Goal: Task Accomplishment & Management: Manage account settings

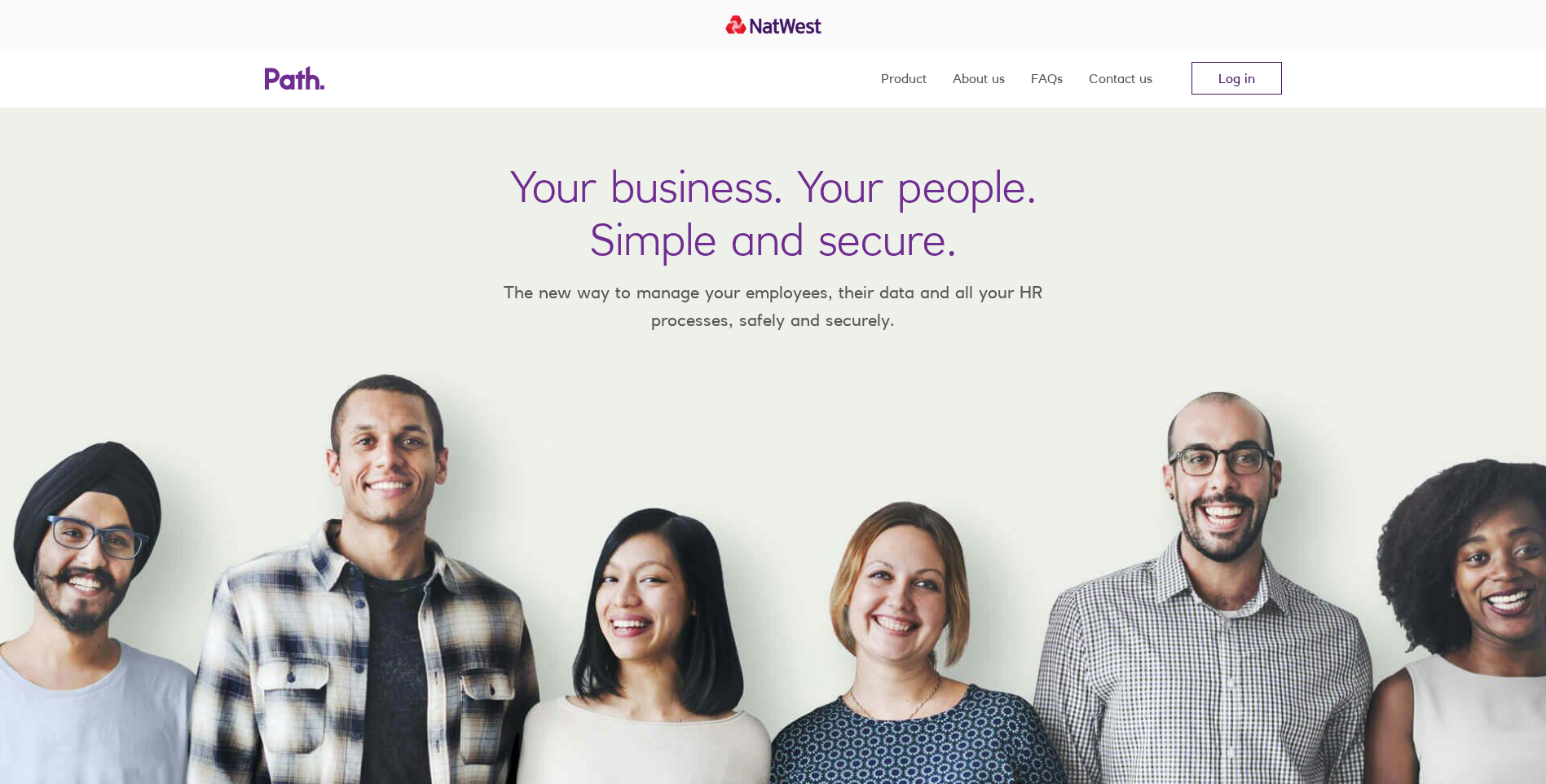
click at [1248, 85] on link "Log in" at bounding box center [1237, 77] width 91 height 32
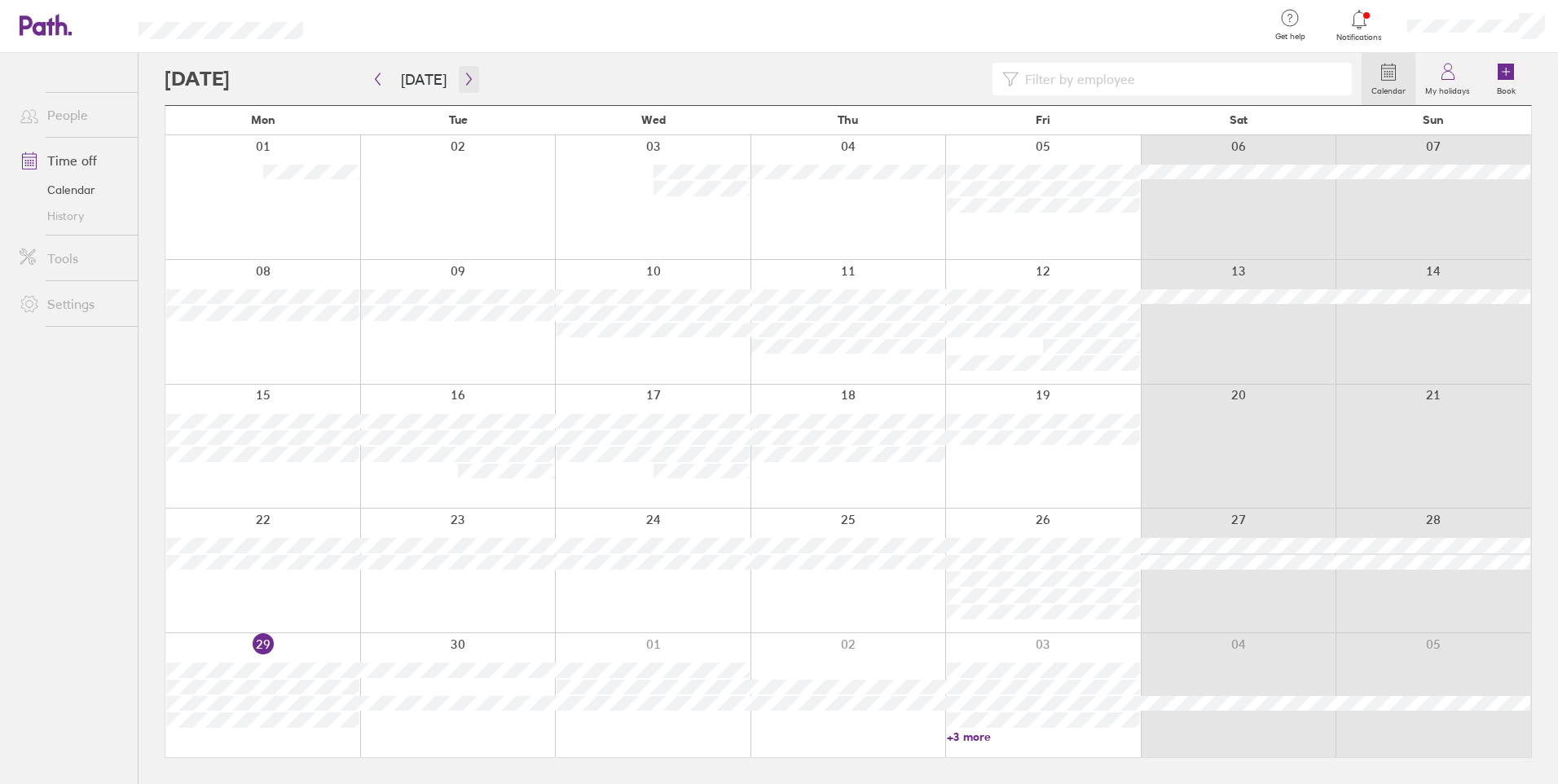
click at [463, 76] on icon "button" at bounding box center [469, 78] width 12 height 13
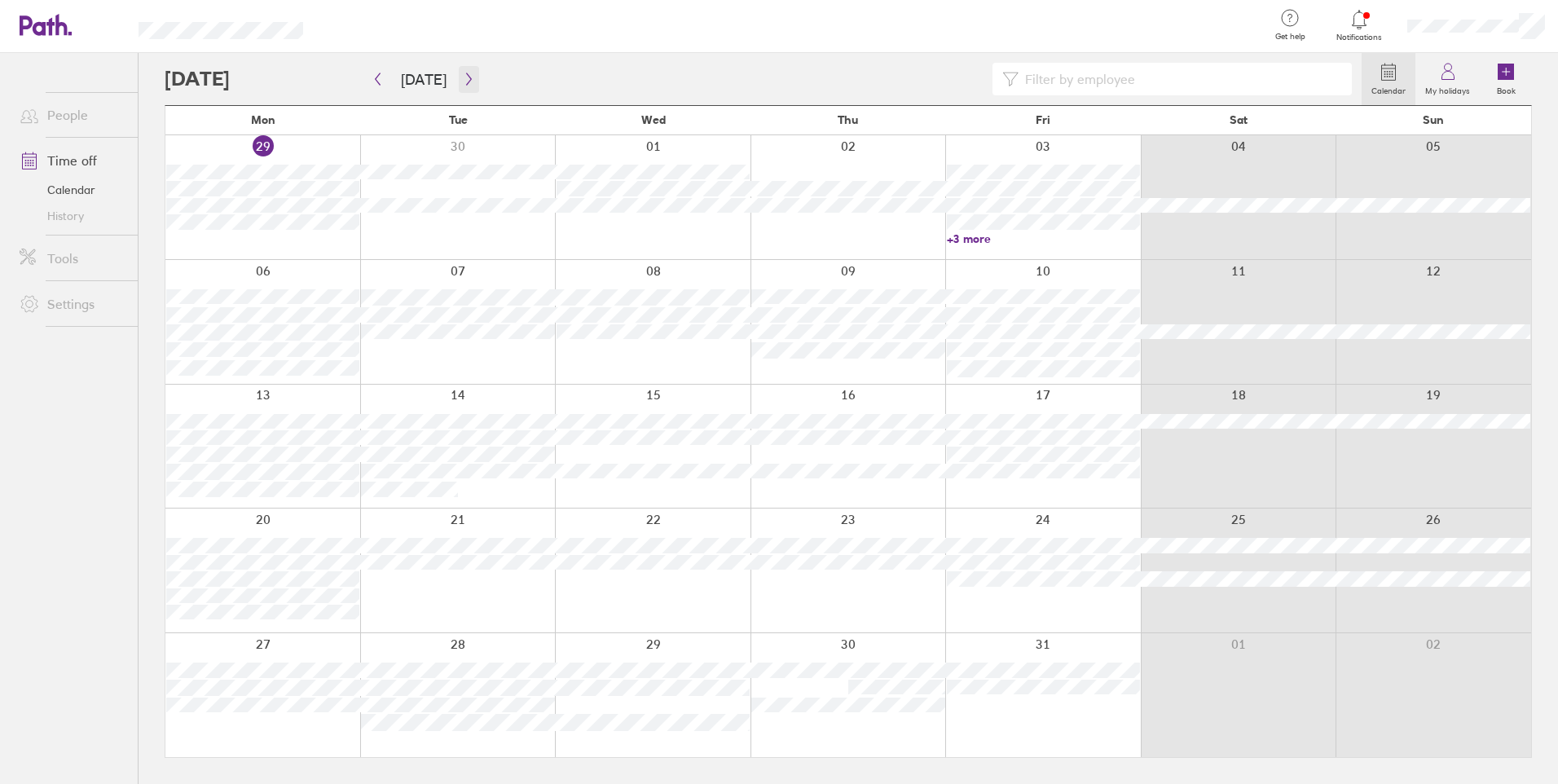
click at [471, 82] on button "button" at bounding box center [468, 79] width 20 height 27
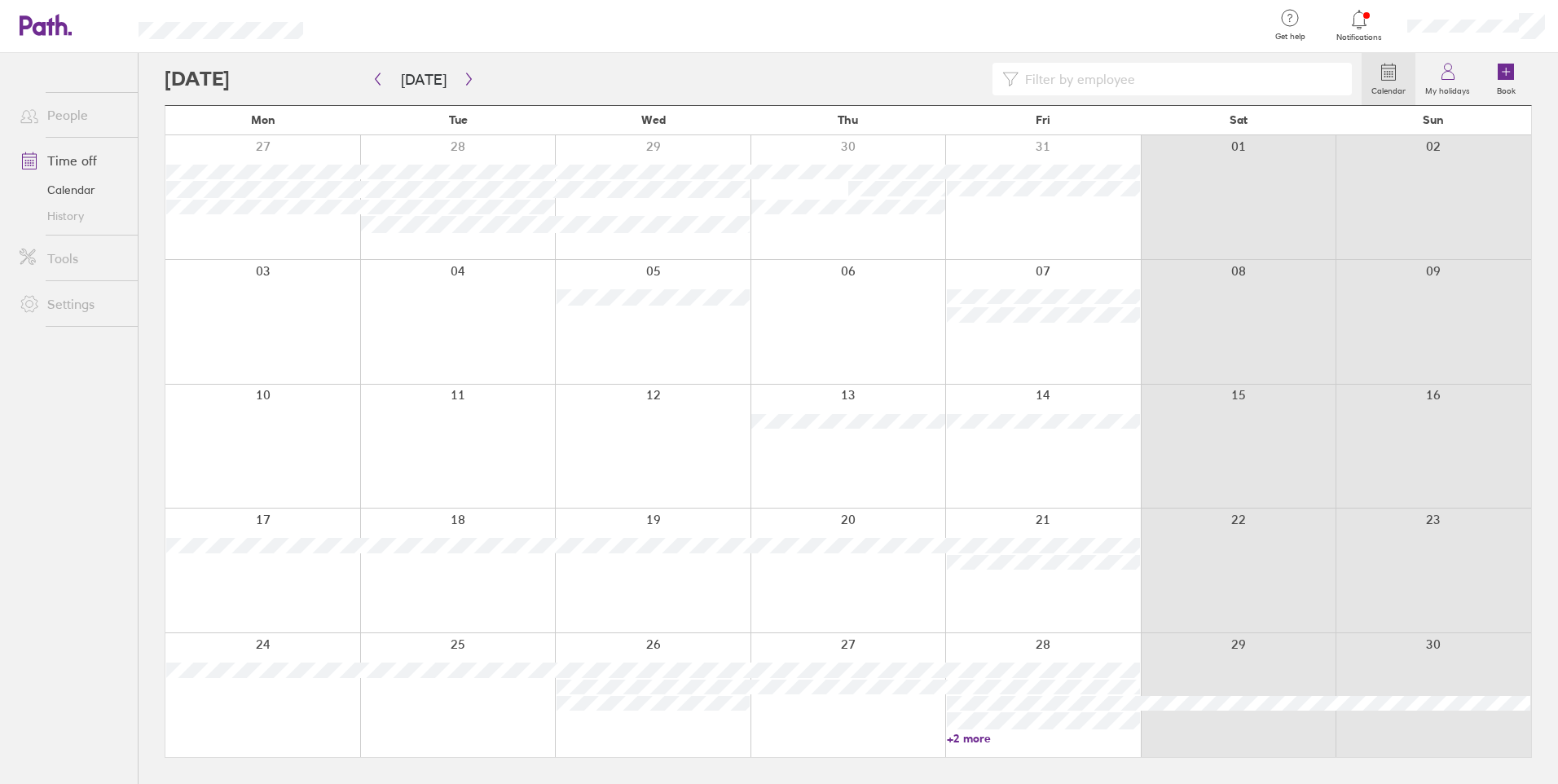
click at [1364, 27] on icon at bounding box center [1359, 19] width 19 height 19
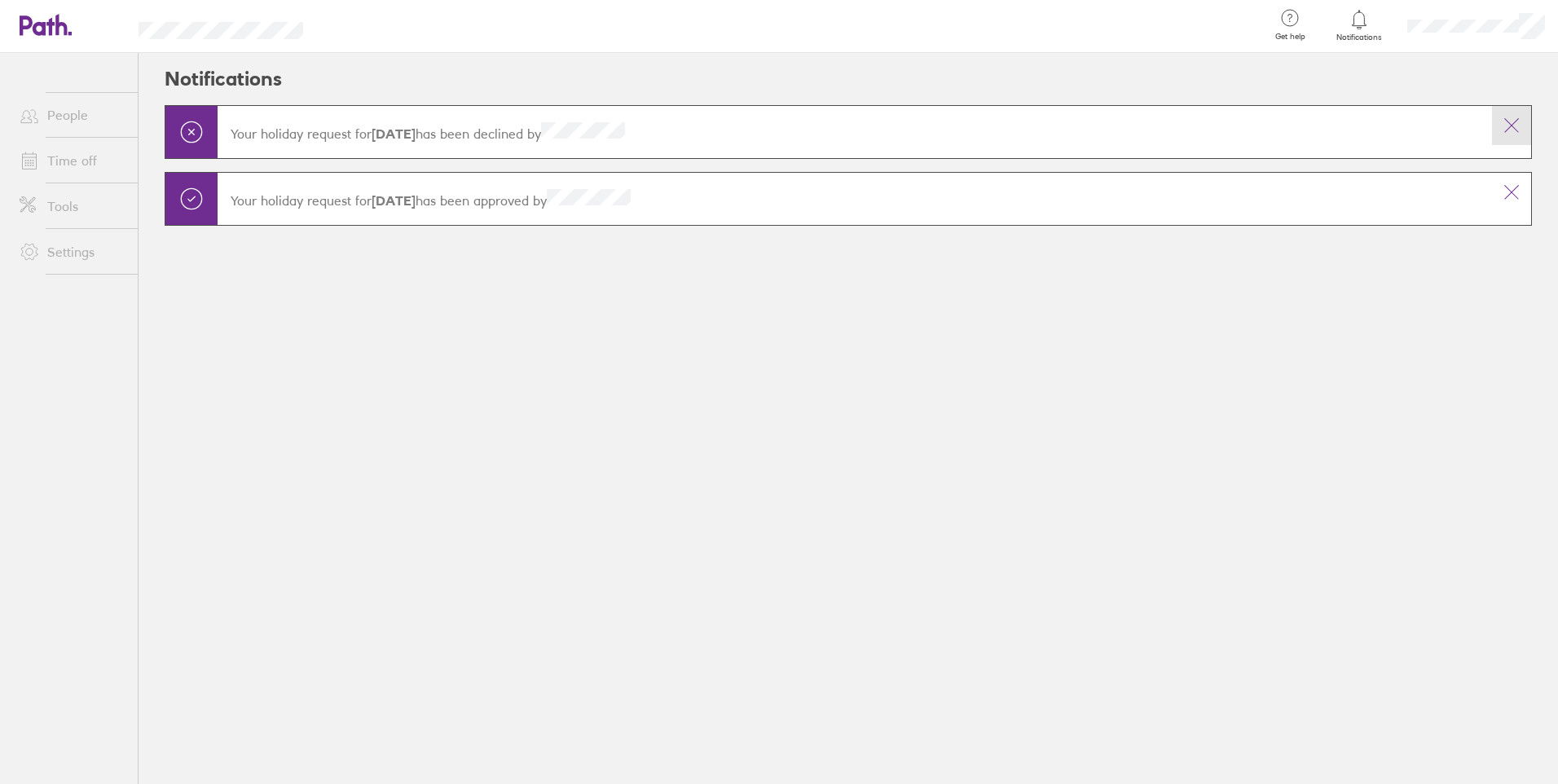
click at [1504, 124] on icon at bounding box center [1511, 125] width 19 height 19
click at [1508, 186] on icon at bounding box center [1511, 192] width 19 height 19
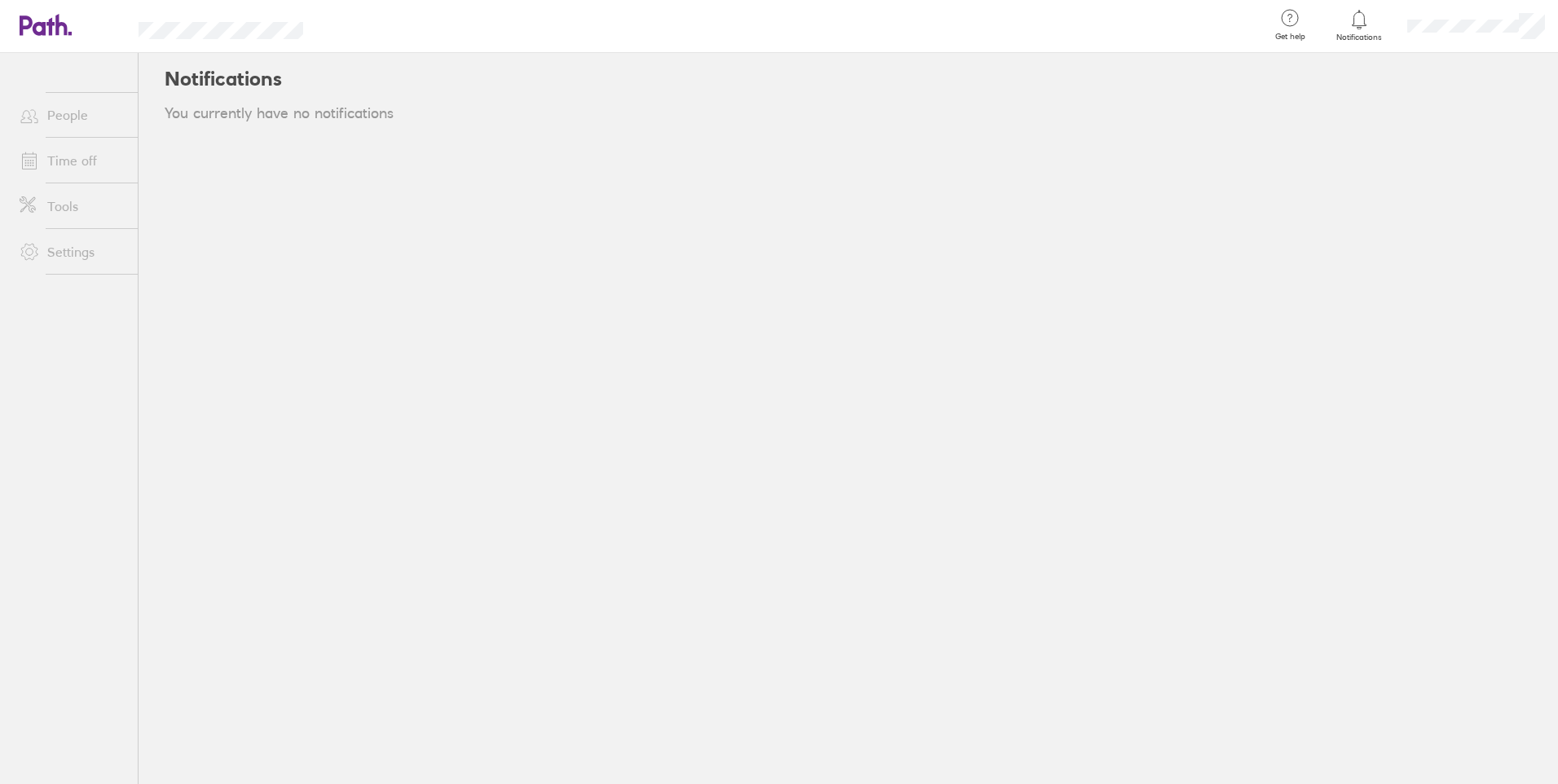
click at [1352, 30] on div at bounding box center [1359, 19] width 53 height 23
